Goal: Find specific page/section: Find specific page/section

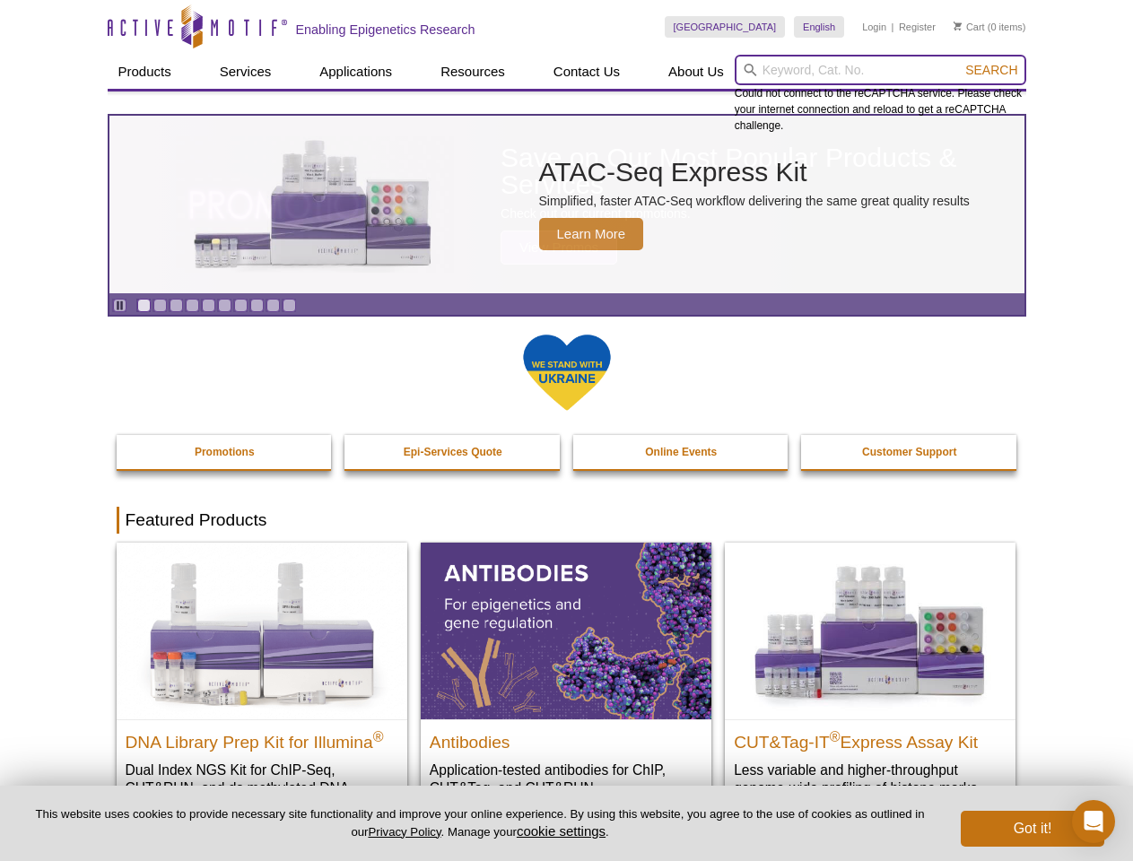
click at [880, 70] on input "search" at bounding box center [879, 70] width 291 height 30
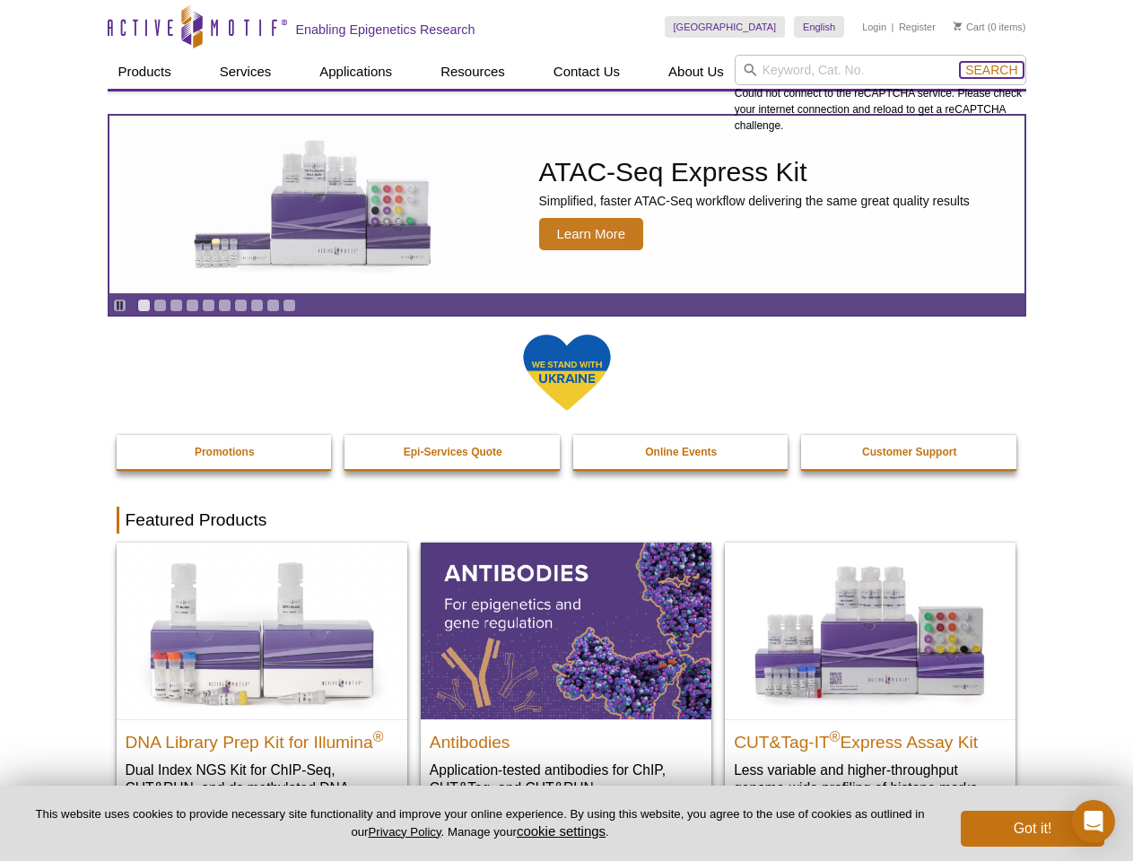
click at [991, 70] on span "Search" at bounding box center [991, 70] width 52 height 14
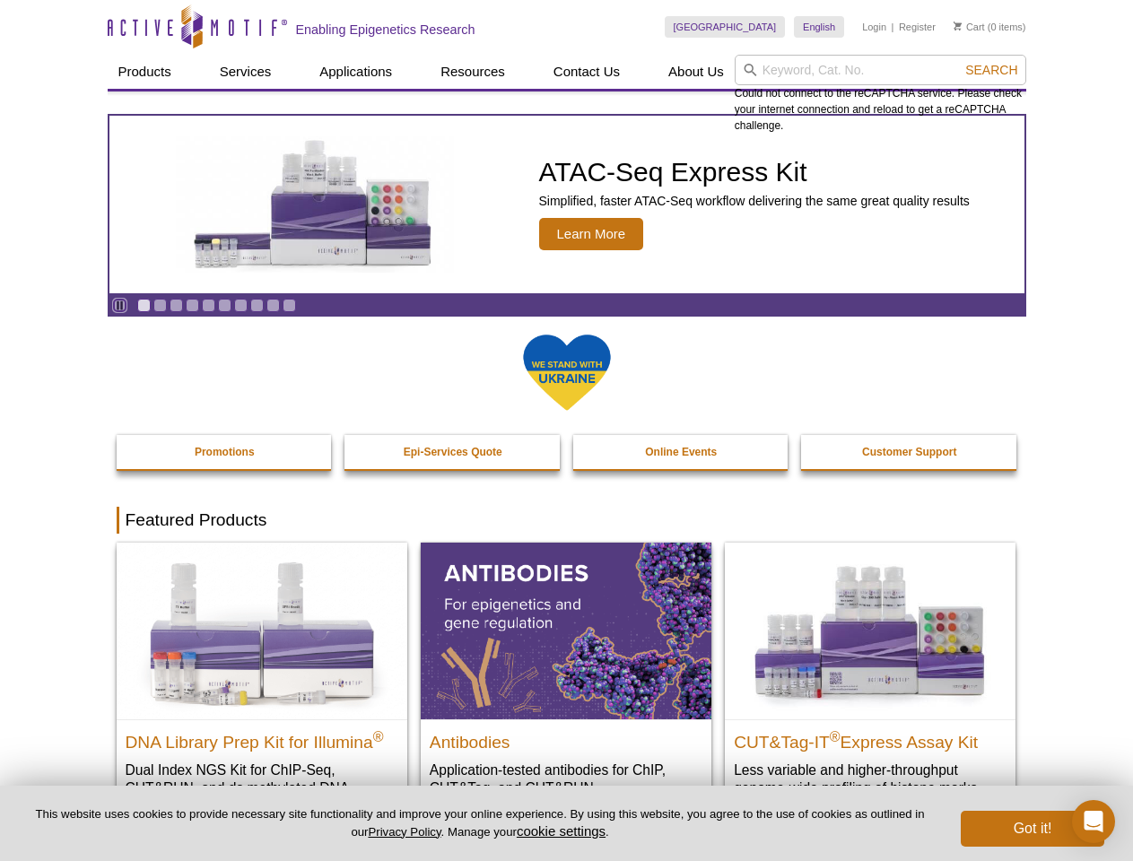
click at [119, 305] on icon "Pause" at bounding box center [120, 306] width 12 height 12
click at [143, 305] on link "Go to slide 1" at bounding box center [143, 305] width 13 height 13
click at [160, 305] on link "Go to slide 2" at bounding box center [159, 305] width 13 height 13
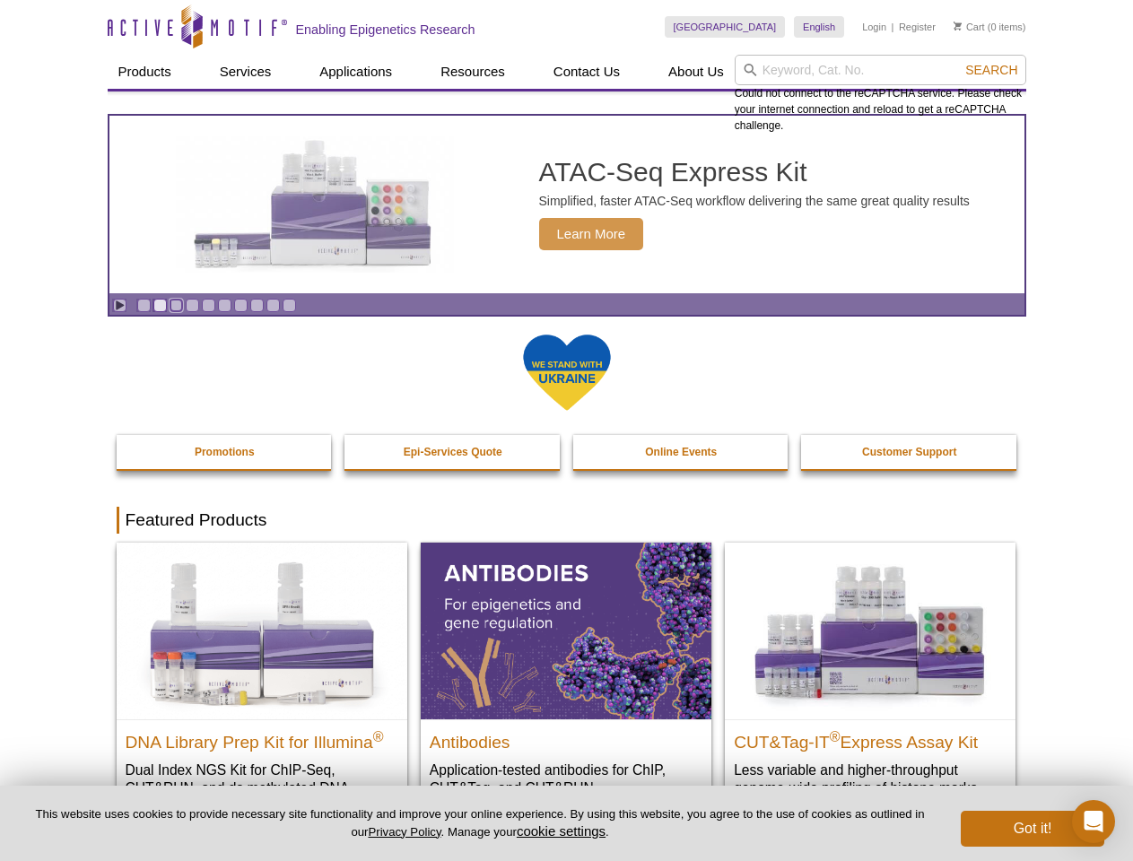
click at [176, 305] on link "Go to slide 3" at bounding box center [175, 305] width 13 height 13
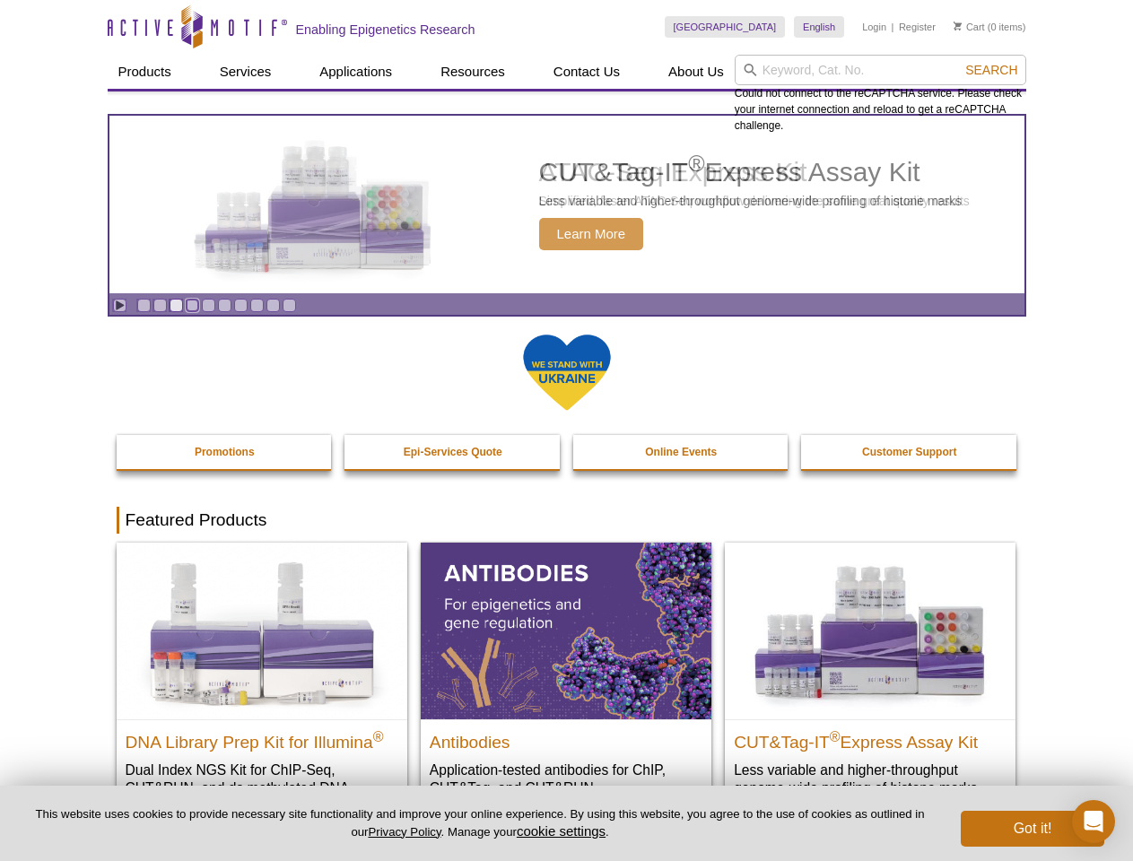
click at [192, 305] on link "Go to slide 4" at bounding box center [192, 305] width 13 height 13
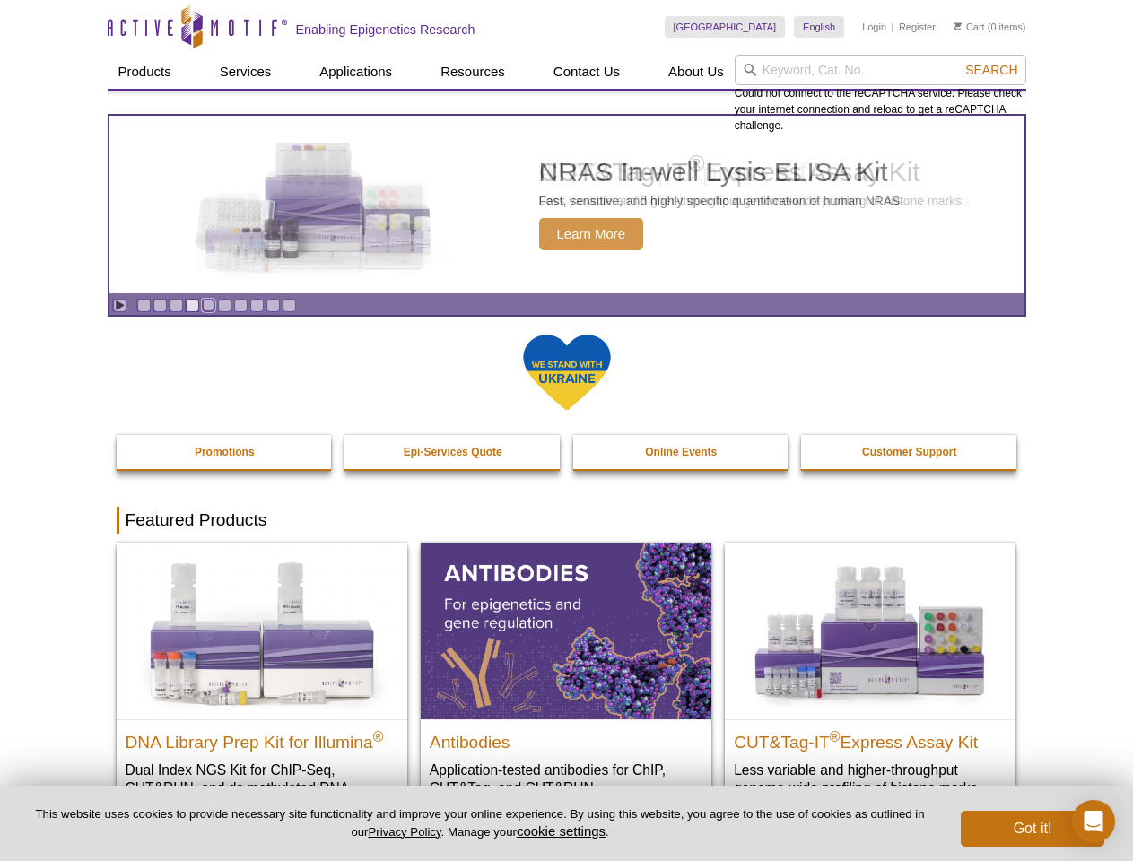
click at [208, 305] on link "Go to slide 5" at bounding box center [208, 305] width 13 height 13
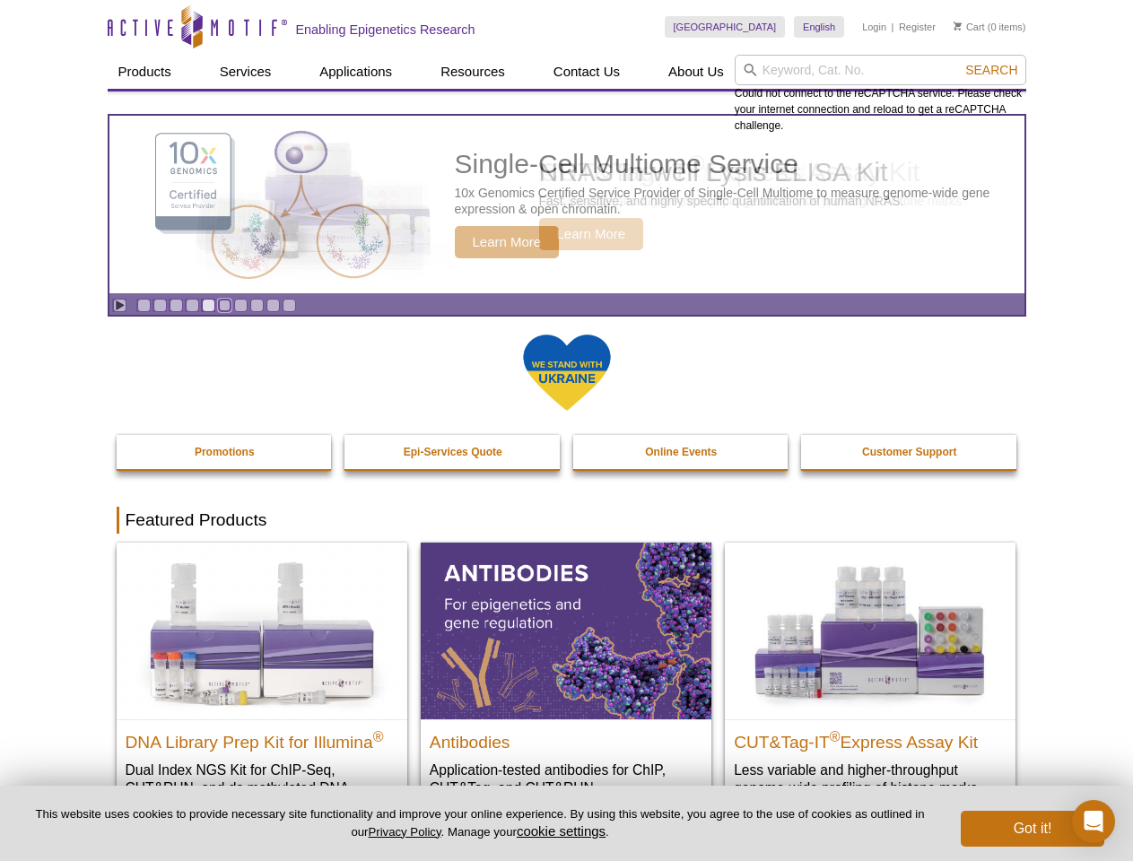
click at [224, 305] on link "Go to slide 6" at bounding box center [224, 305] width 13 height 13
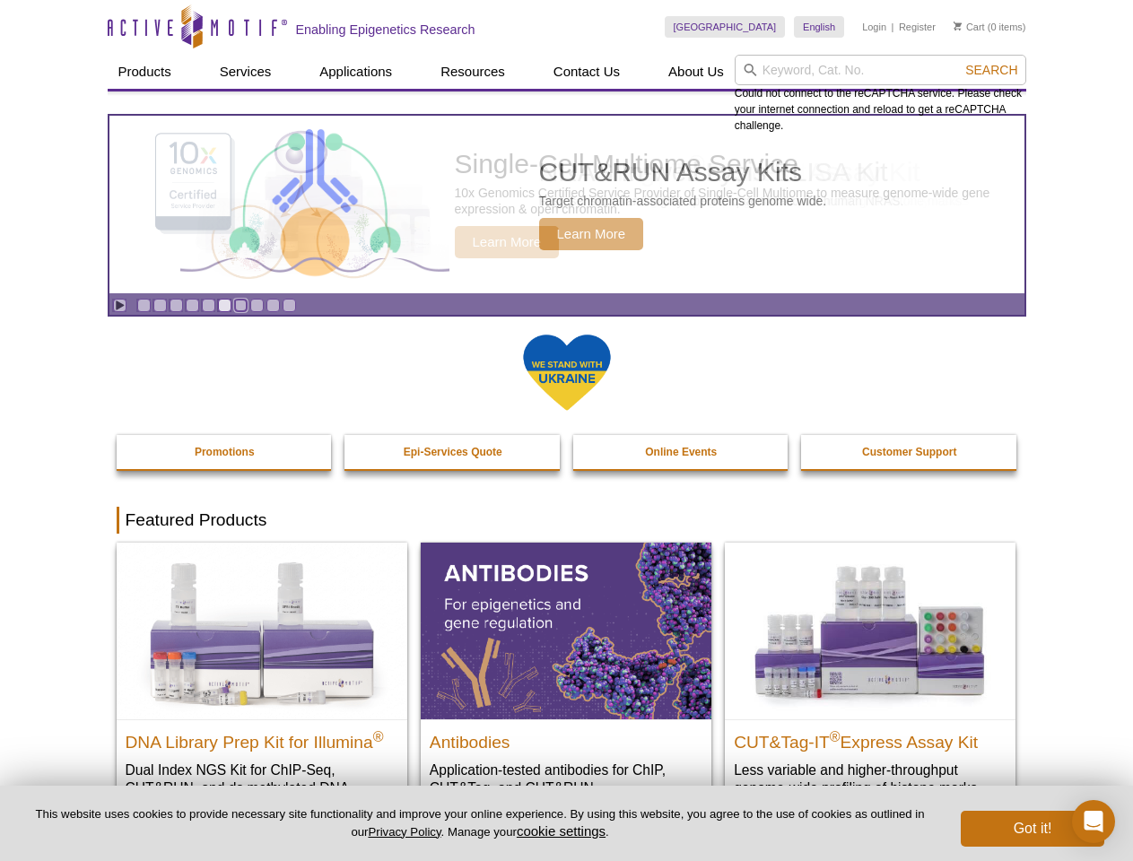
click at [240, 305] on link "Go to slide 7" at bounding box center [240, 305] width 13 height 13
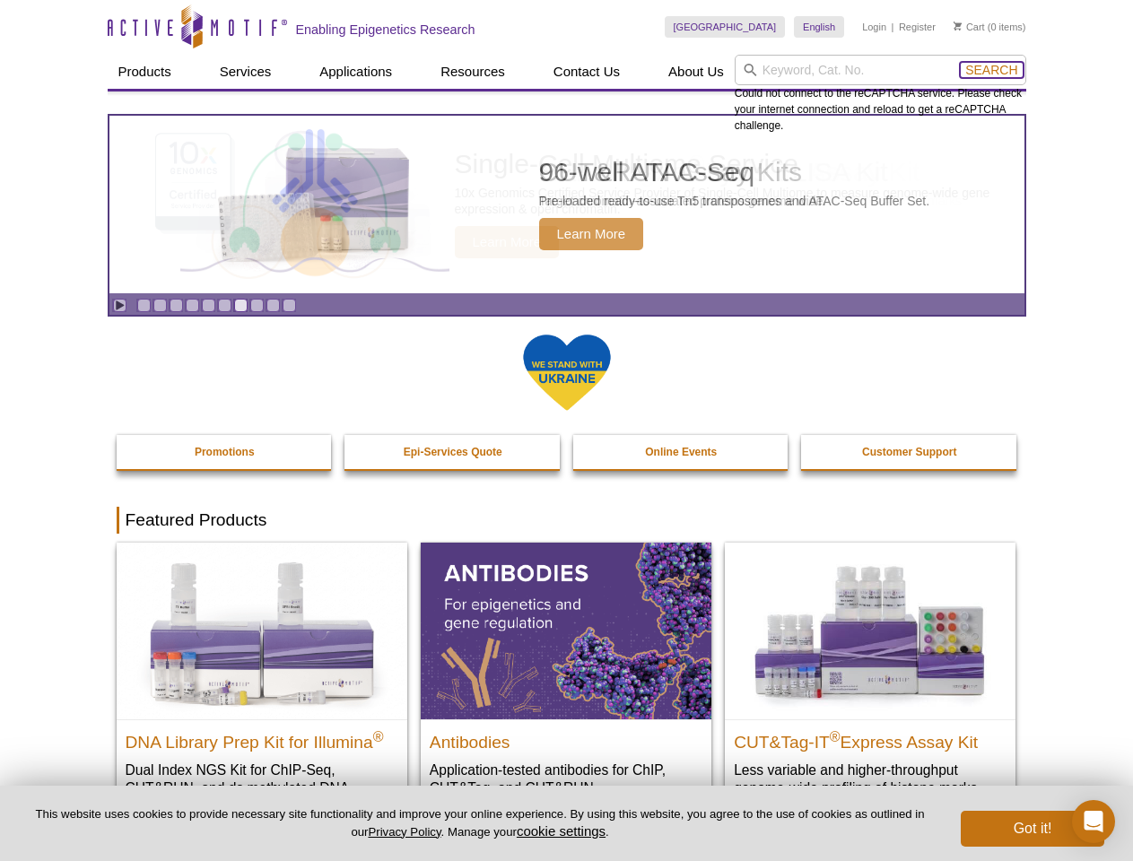
click at [991, 70] on span "Search" at bounding box center [991, 70] width 52 height 14
